Goal: Answer question/provide support

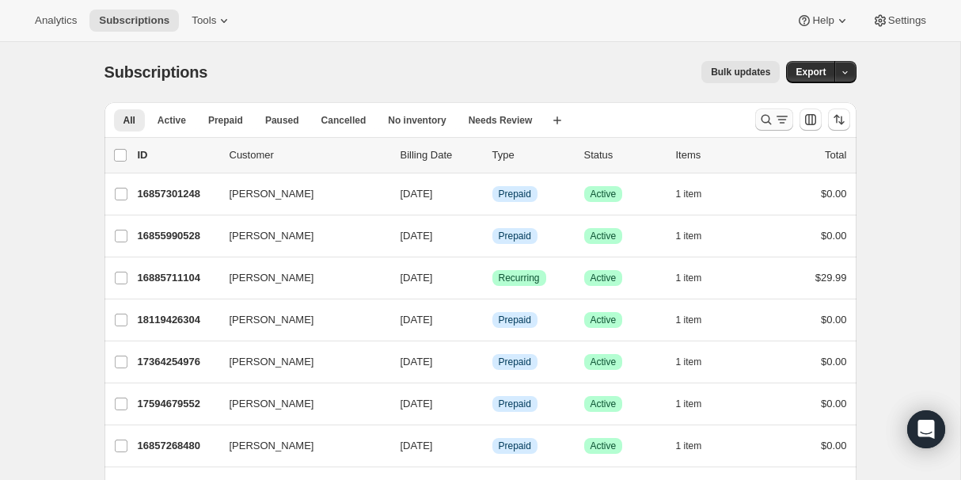
click at [761, 117] on icon "Search and filter results" at bounding box center [766, 120] width 10 height 10
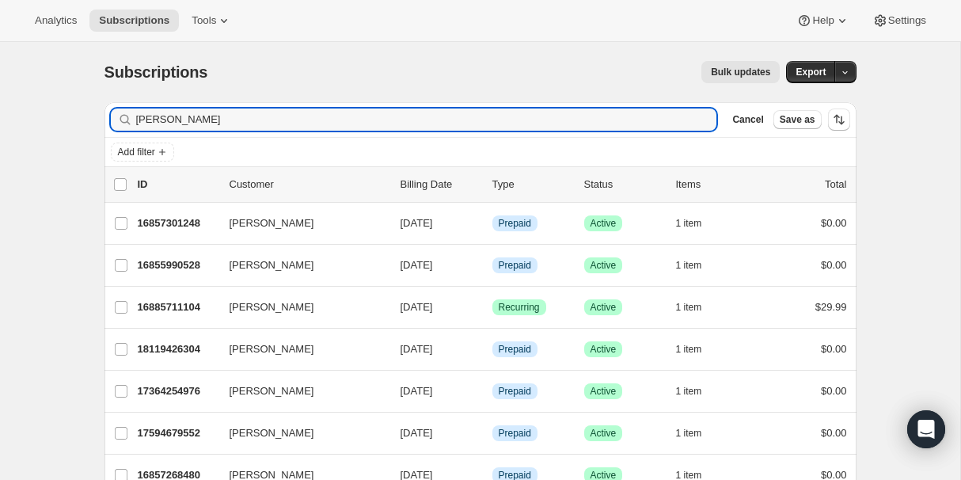
type input "[PERSON_NAME]"
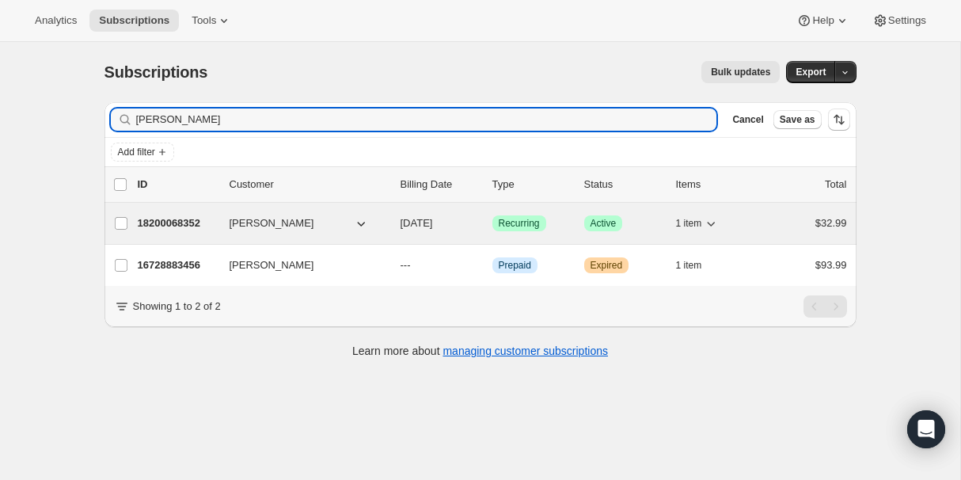
click at [188, 230] on p "18200068352" at bounding box center [177, 223] width 79 height 16
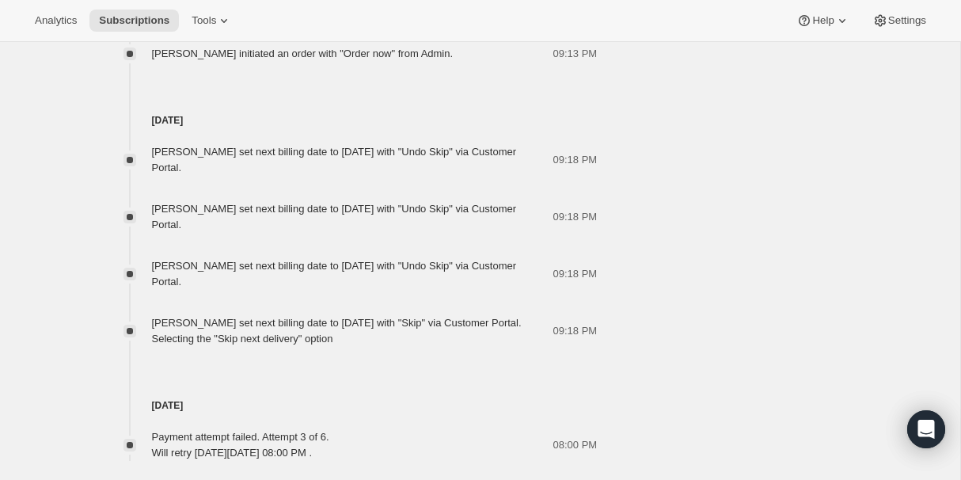
scroll to position [1490, 0]
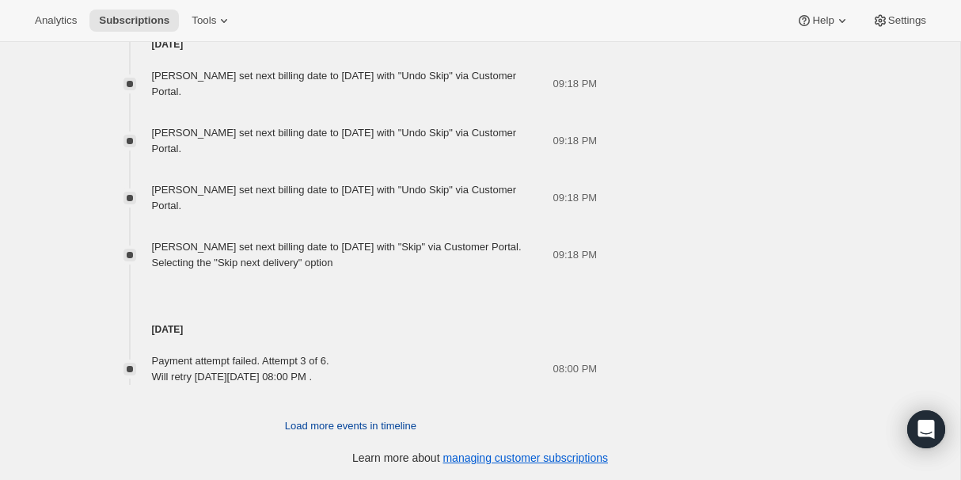
click at [363, 420] on span "Load more events in timeline" at bounding box center [350, 426] width 131 height 16
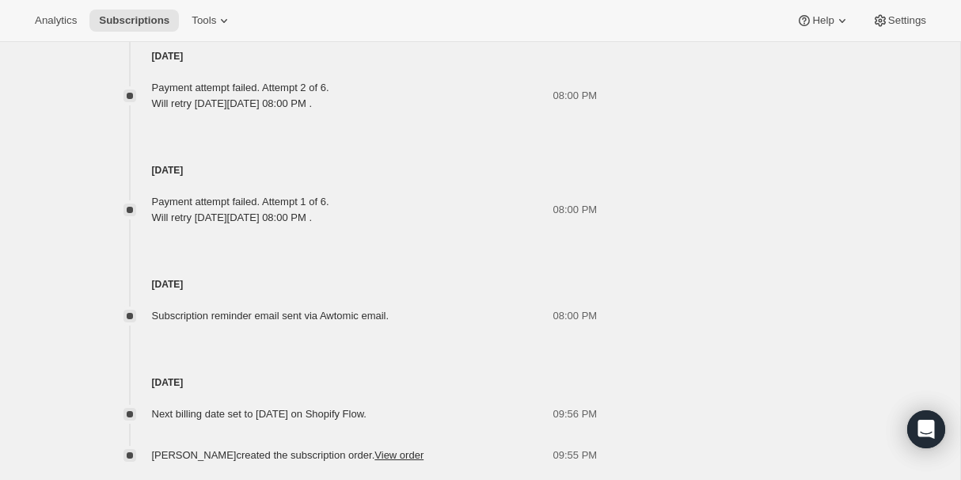
scroll to position [1906, 0]
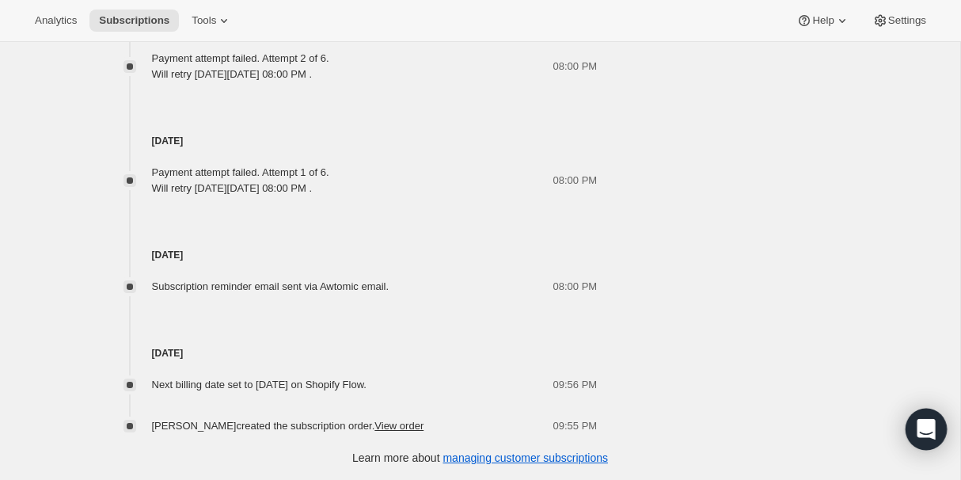
click at [937, 439] on div "Open Intercom Messenger" at bounding box center [927, 429] width 42 height 42
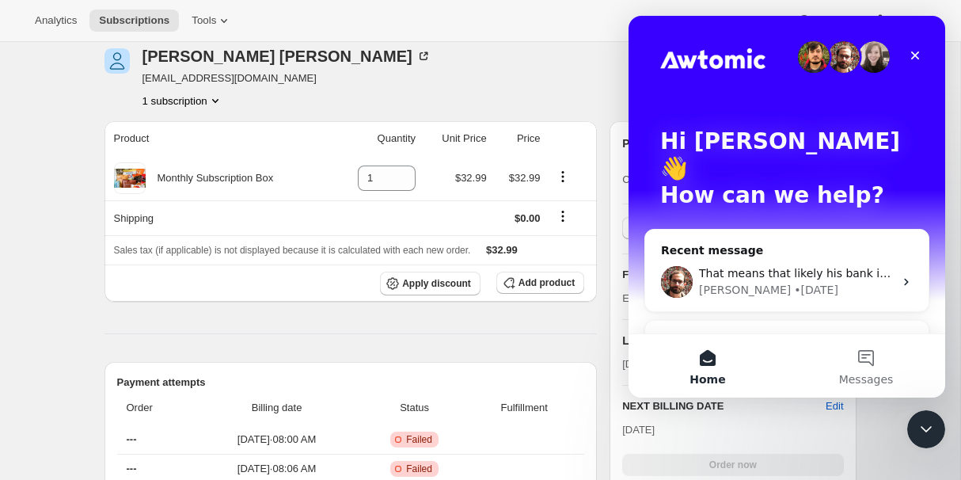
scroll to position [0, 0]
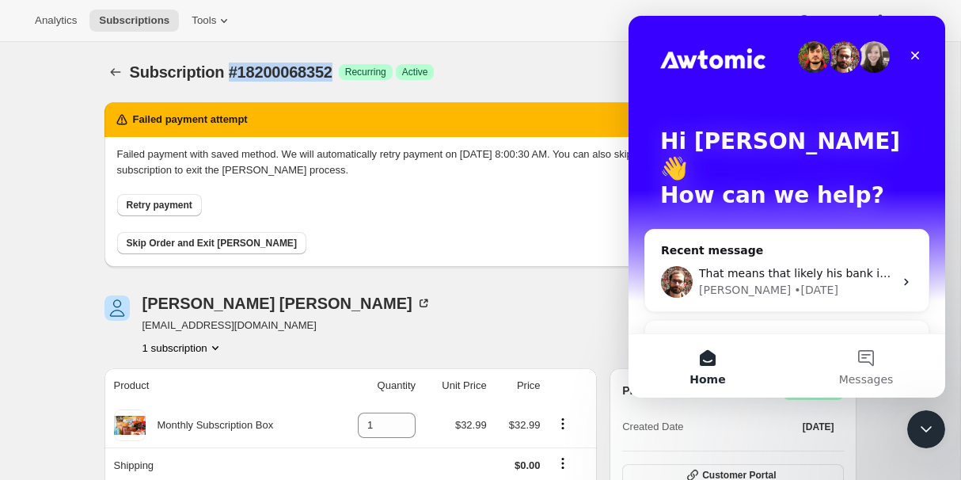
drag, startPoint x: 227, startPoint y: 69, endPoint x: 344, endPoint y: 69, distance: 116.4
click at [344, 70] on div "Subscription #18200068352 Success Recurring Success Active" at bounding box center [359, 72] width 458 height 22
copy span "#18200068352"
click at [772, 282] on div "[PERSON_NAME] • [DATE]" at bounding box center [796, 290] width 195 height 17
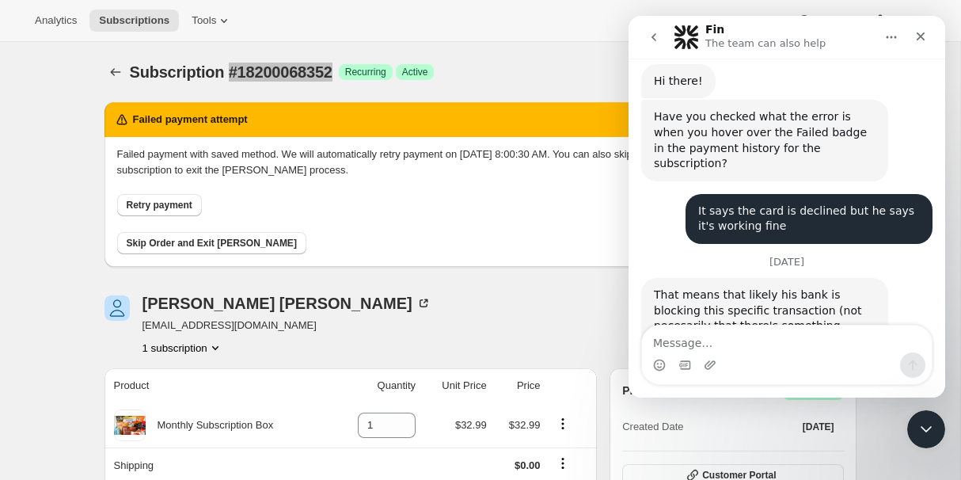
scroll to position [998, 0]
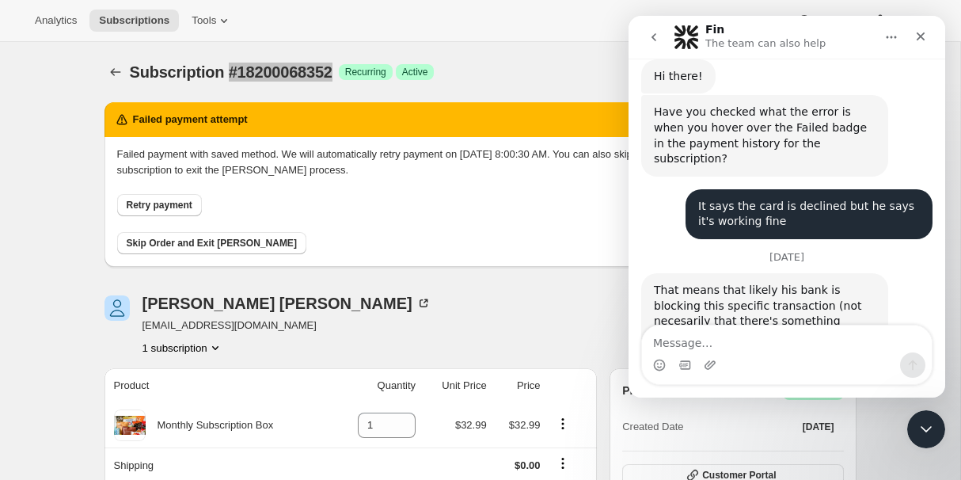
click at [722, 345] on textarea "Message…" at bounding box center [787, 338] width 290 height 27
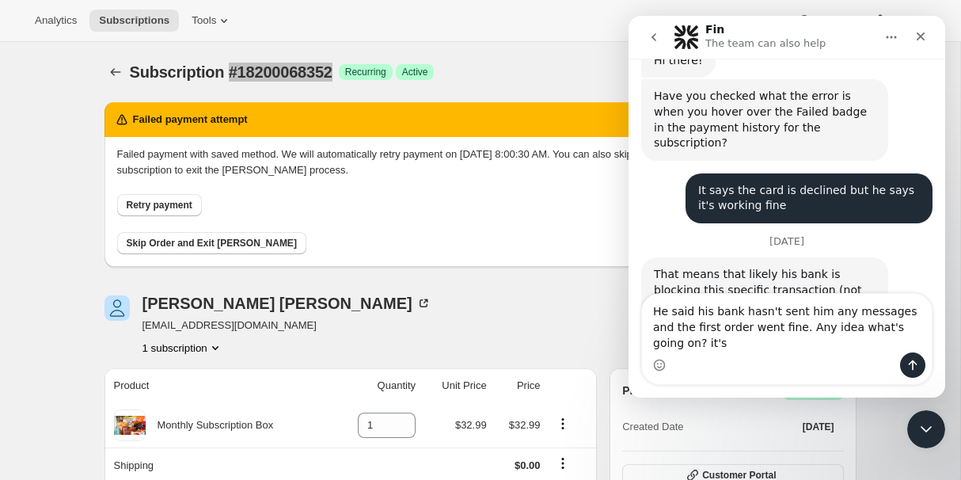
scroll to position [1030, 0]
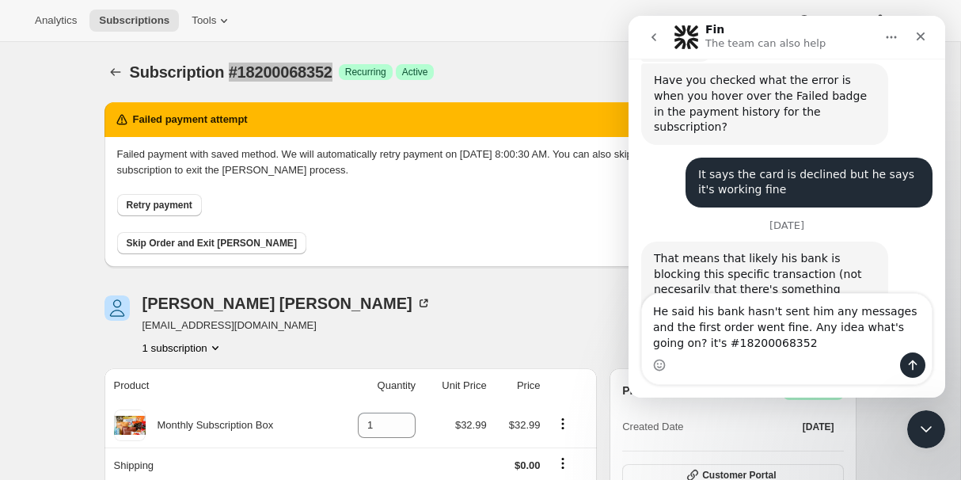
click at [669, 344] on textarea "He said his bank hasn't sent him any messages and the first order went fine. An…" at bounding box center [787, 323] width 290 height 59
click at [838, 342] on textarea "He said his bank hasn't sent him any messages and the first order went fine. An…" at bounding box center [787, 323] width 290 height 59
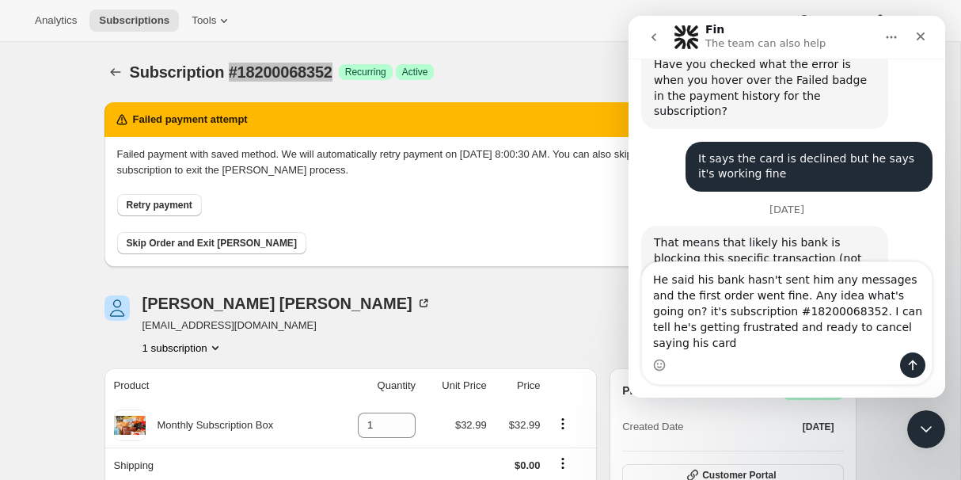
scroll to position [1061, 0]
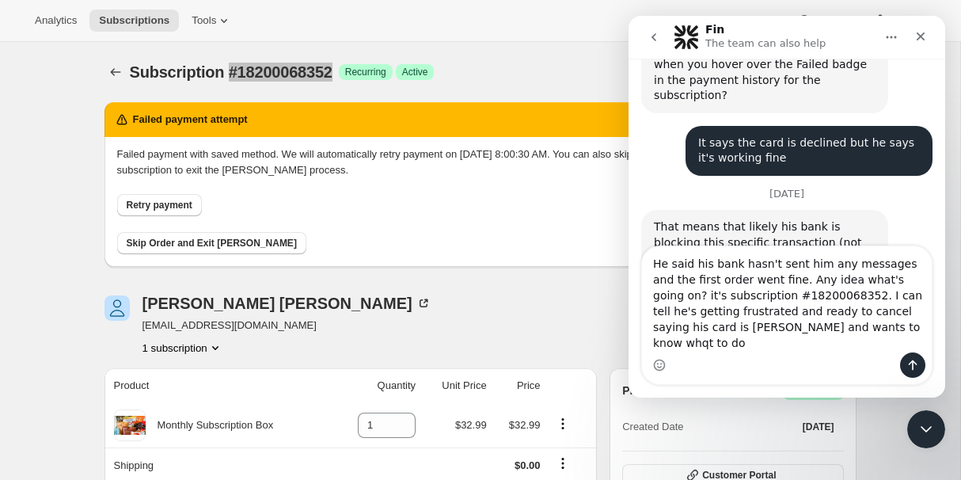
type textarea "He said his bank hasn't sent him any messages and the first order went fine. An…"
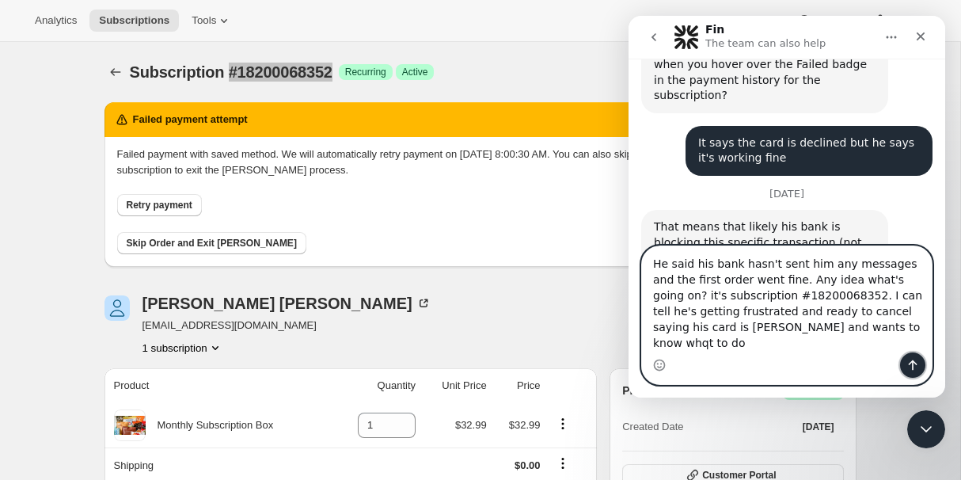
click at [920, 366] on button "Send a message…" at bounding box center [912, 364] width 25 height 25
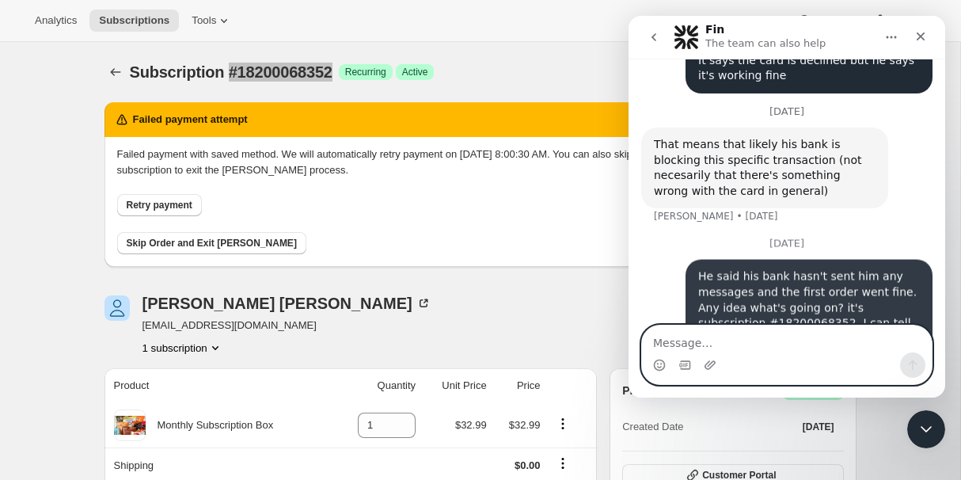
scroll to position [1144, 0]
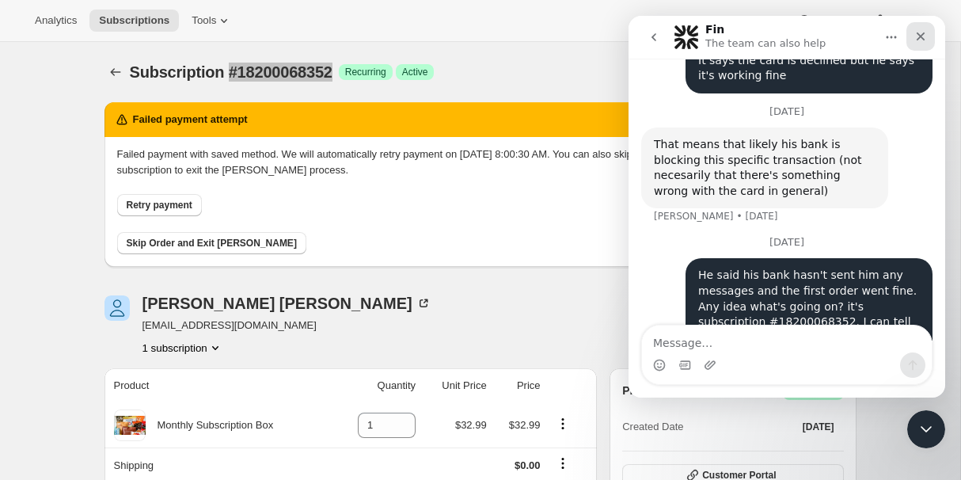
click at [922, 38] on icon "Close" at bounding box center [921, 36] width 9 height 9
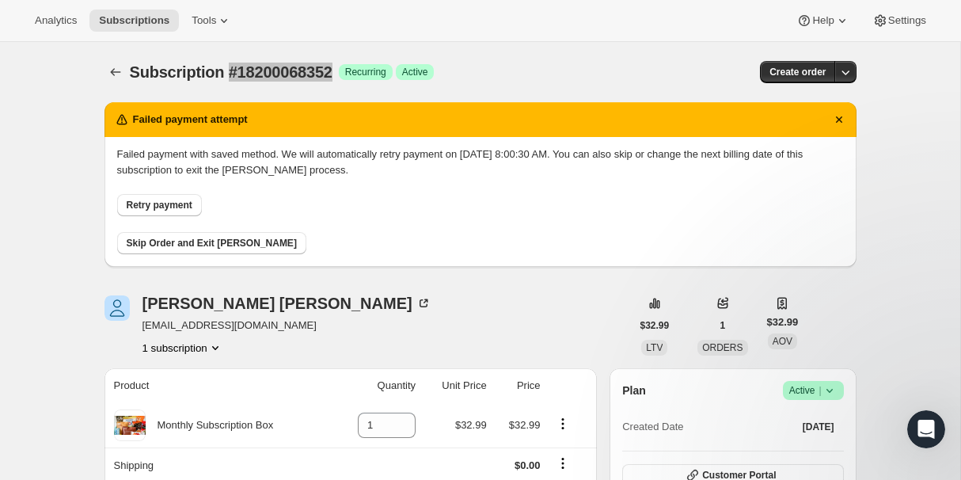
scroll to position [993, 0]
